Goal: Information Seeking & Learning: Learn about a topic

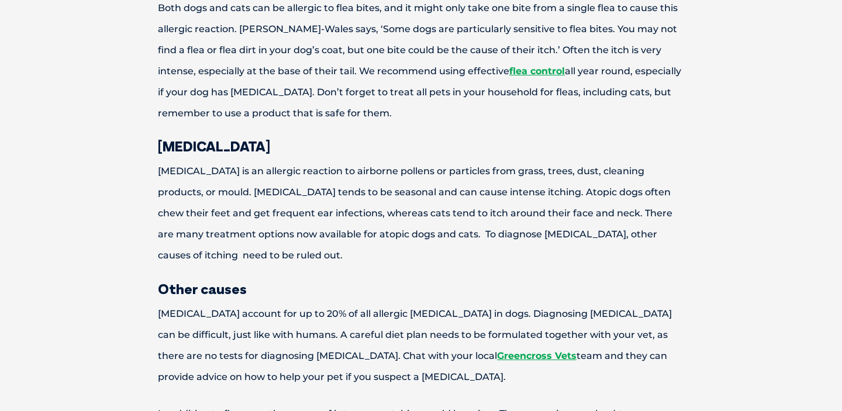
scroll to position [860, 0]
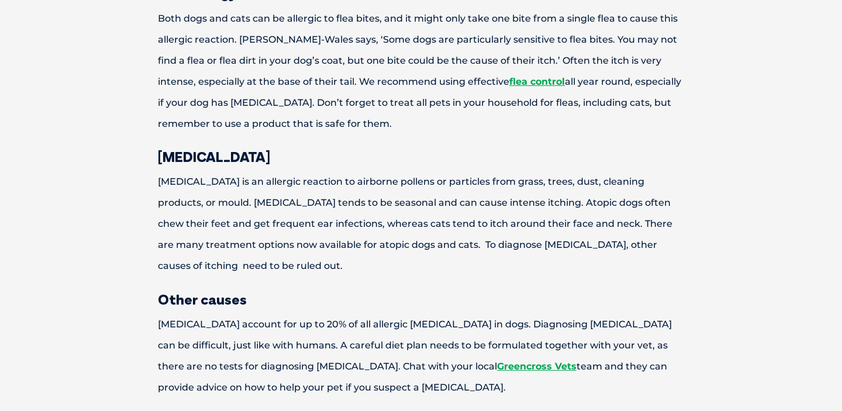
click at [161, 180] on p "[MEDICAL_DATA] is an allergic reaction to airborne pollens or particles from gr…" at bounding box center [421, 223] width 608 height 105
click at [240, 181] on p "[MEDICAL_DATA] is an allergic reaction to airborne pollens or particles from gr…" at bounding box center [421, 223] width 608 height 105
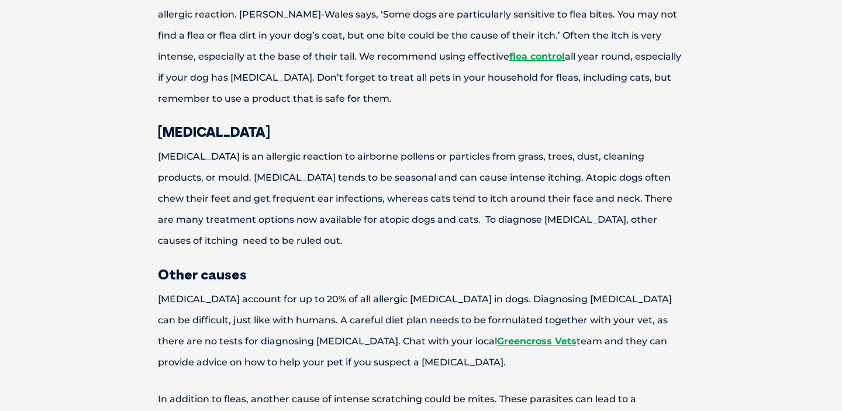
scroll to position [883, 0]
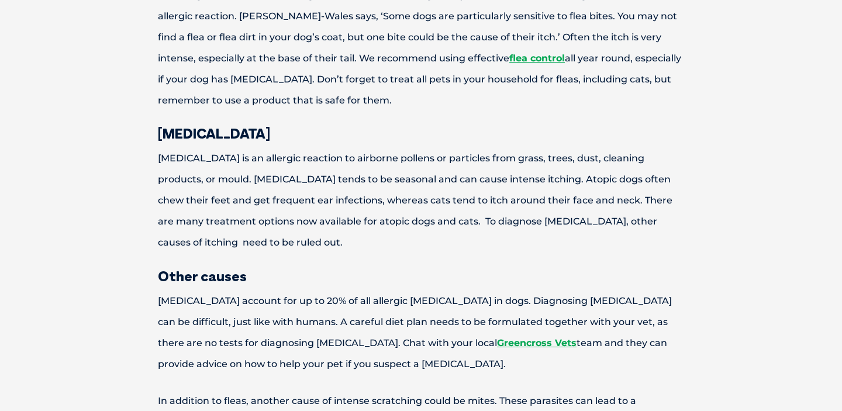
click at [171, 160] on p "[MEDICAL_DATA] is an allergic reaction to airborne pollens or particles from gr…" at bounding box center [421, 200] width 608 height 105
click at [240, 159] on p "[MEDICAL_DATA] is an allergic reaction to airborne pollens or particles from gr…" at bounding box center [421, 200] width 608 height 105
copy p "[MEDICAL_DATA]"
click at [405, 94] on p "Both dogs and cats can be allergic to flea bites, and it might only take one bi…" at bounding box center [421, 48] width 608 height 126
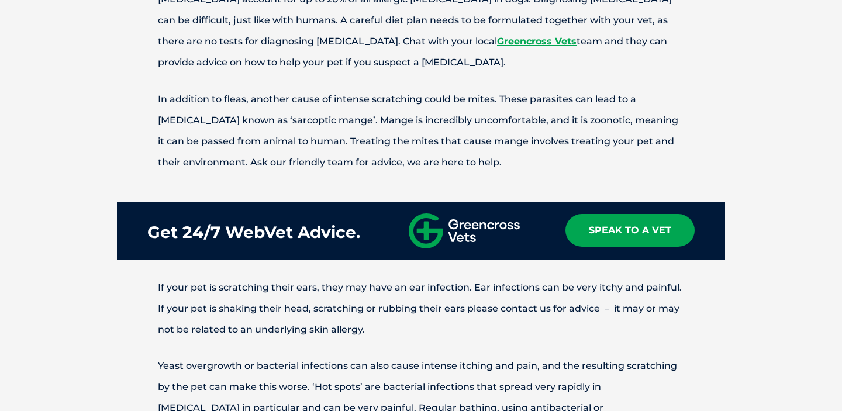
scroll to position [1193, 0]
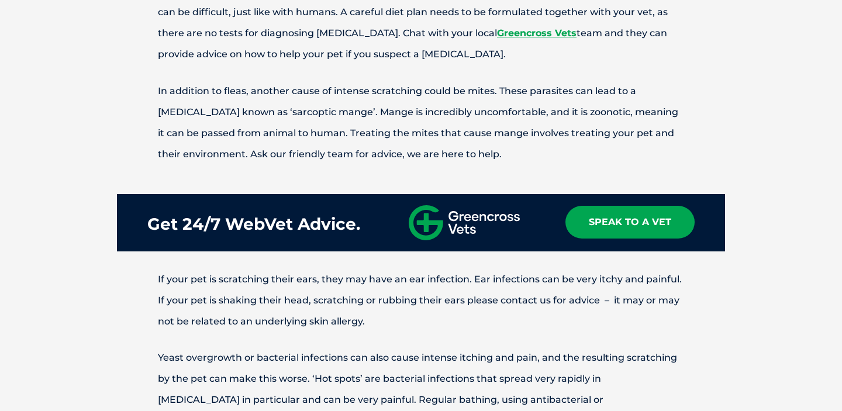
click at [266, 113] on p "In addition to fleas, another cause of intense scratching could be mites. These…" at bounding box center [421, 123] width 608 height 84
click at [326, 111] on p "In addition to fleas, another cause of intense scratching could be mites. These…" at bounding box center [421, 123] width 608 height 84
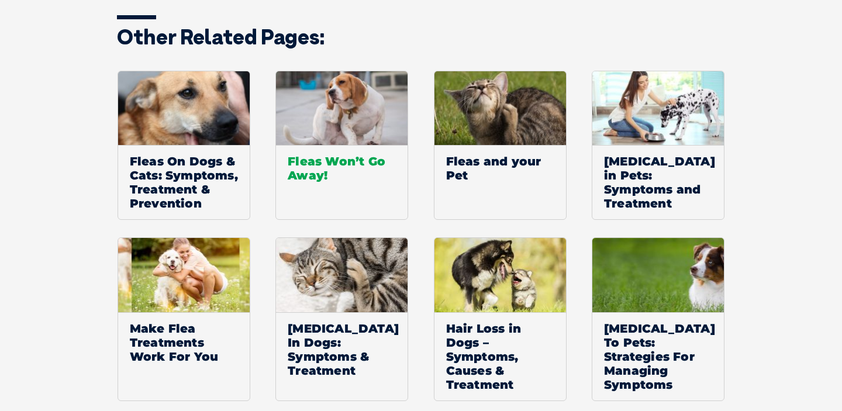
scroll to position [2356, 0]
